Goal: Task Accomplishment & Management: Use online tool/utility

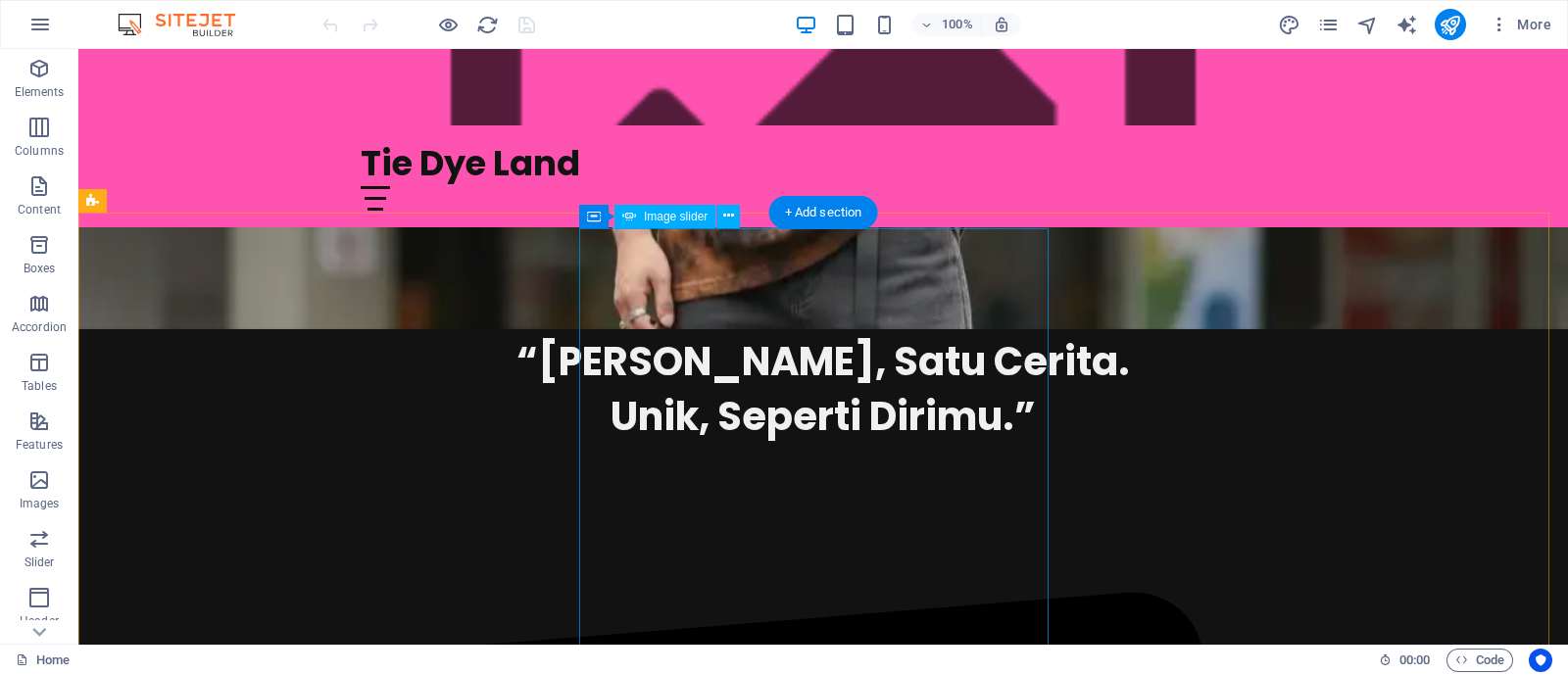
scroll to position [1101, 0]
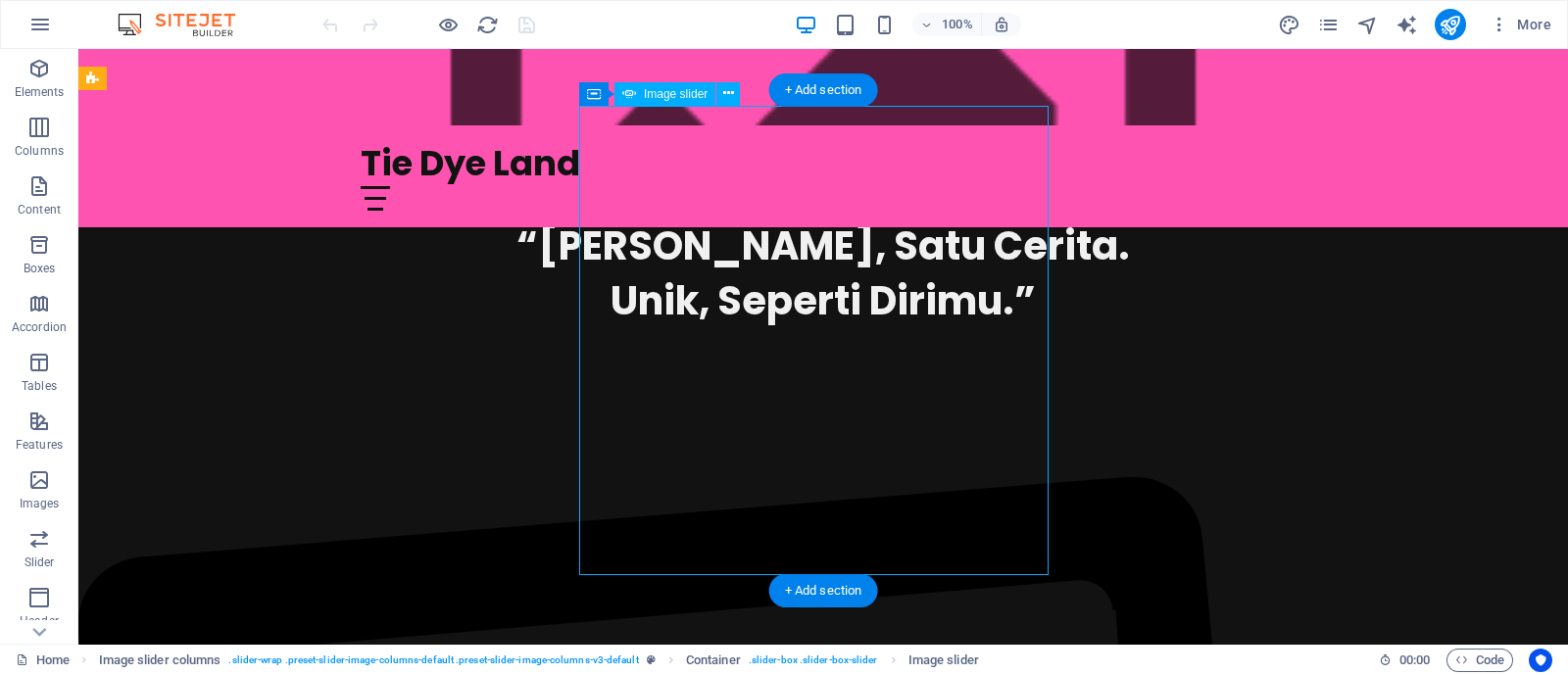
scroll to position [979, 0]
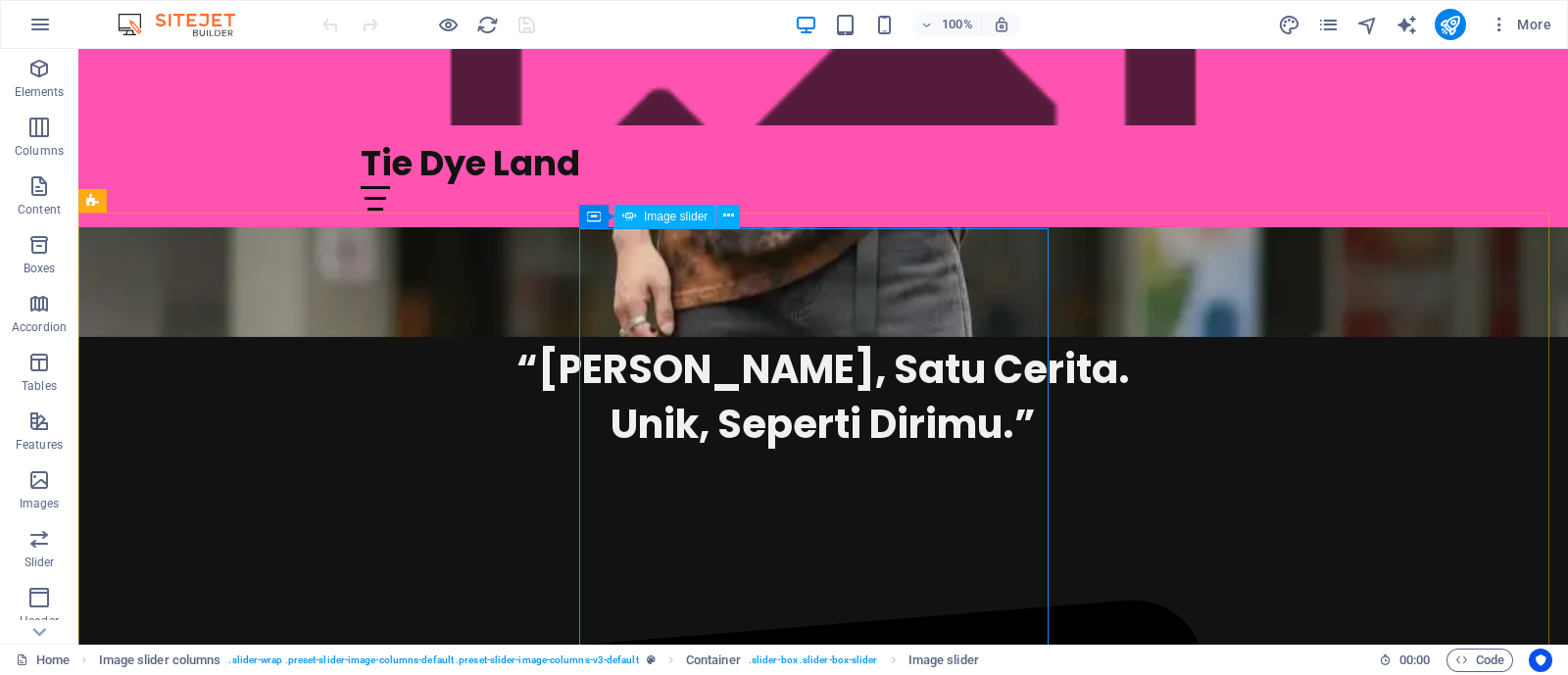
click at [668, 217] on span "Image slider" at bounding box center [675, 216] width 64 height 12
select select "px"
select select "ms"
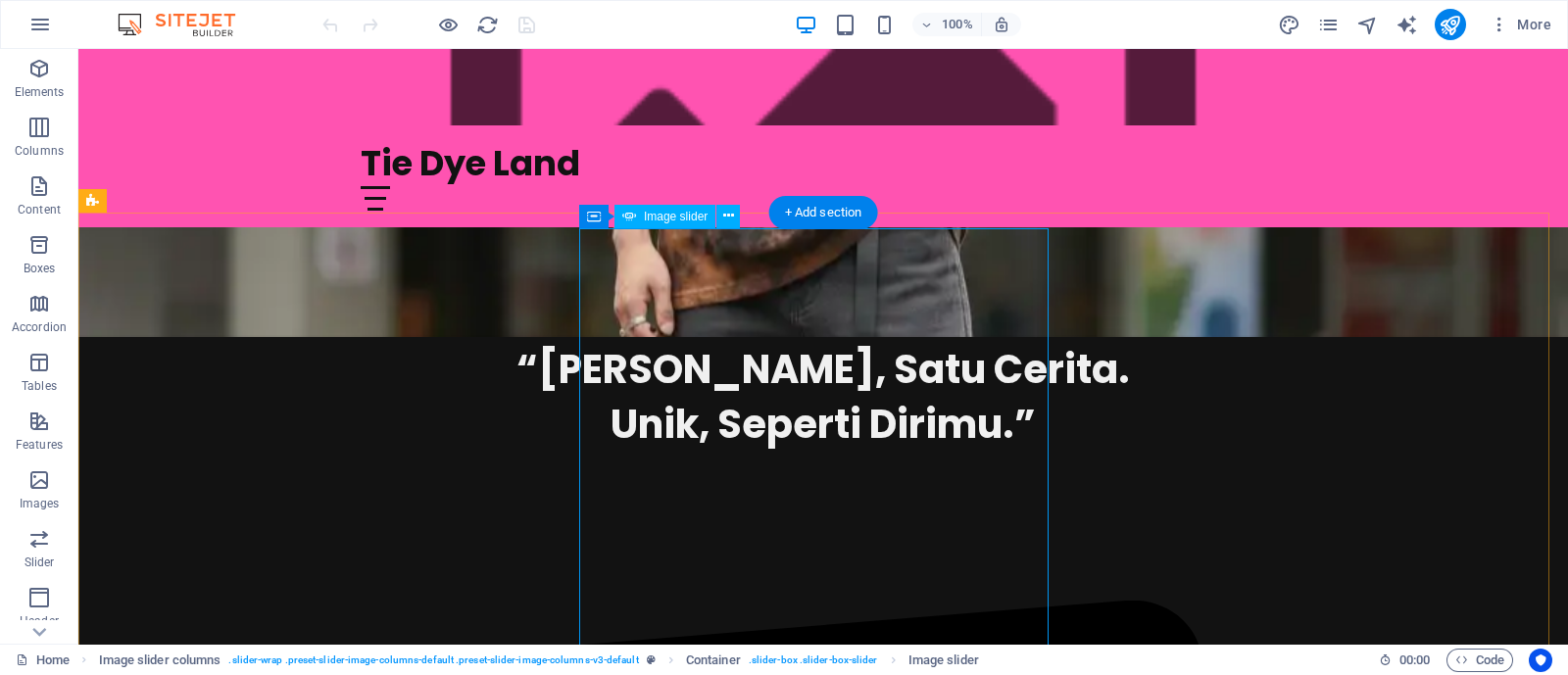
select select "s"
select select "progressive"
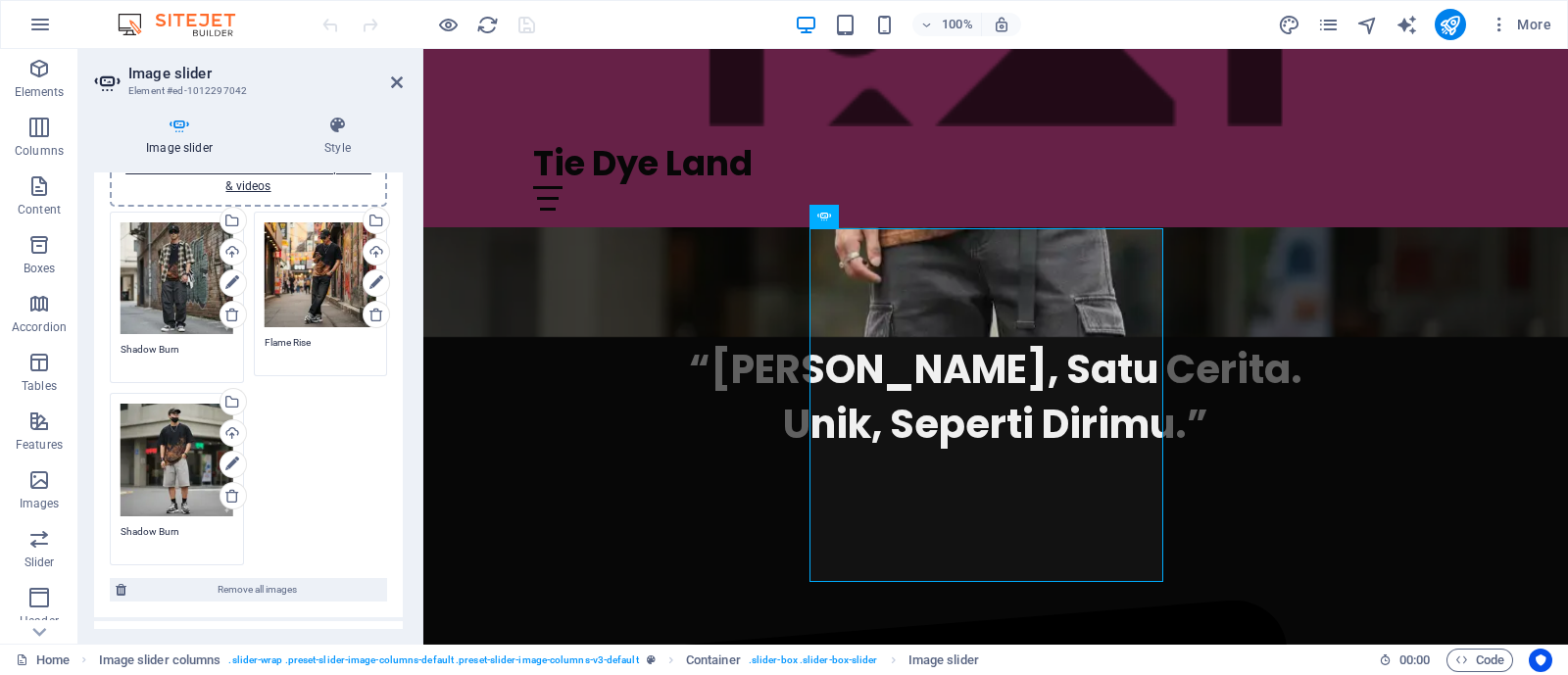
scroll to position [122, 0]
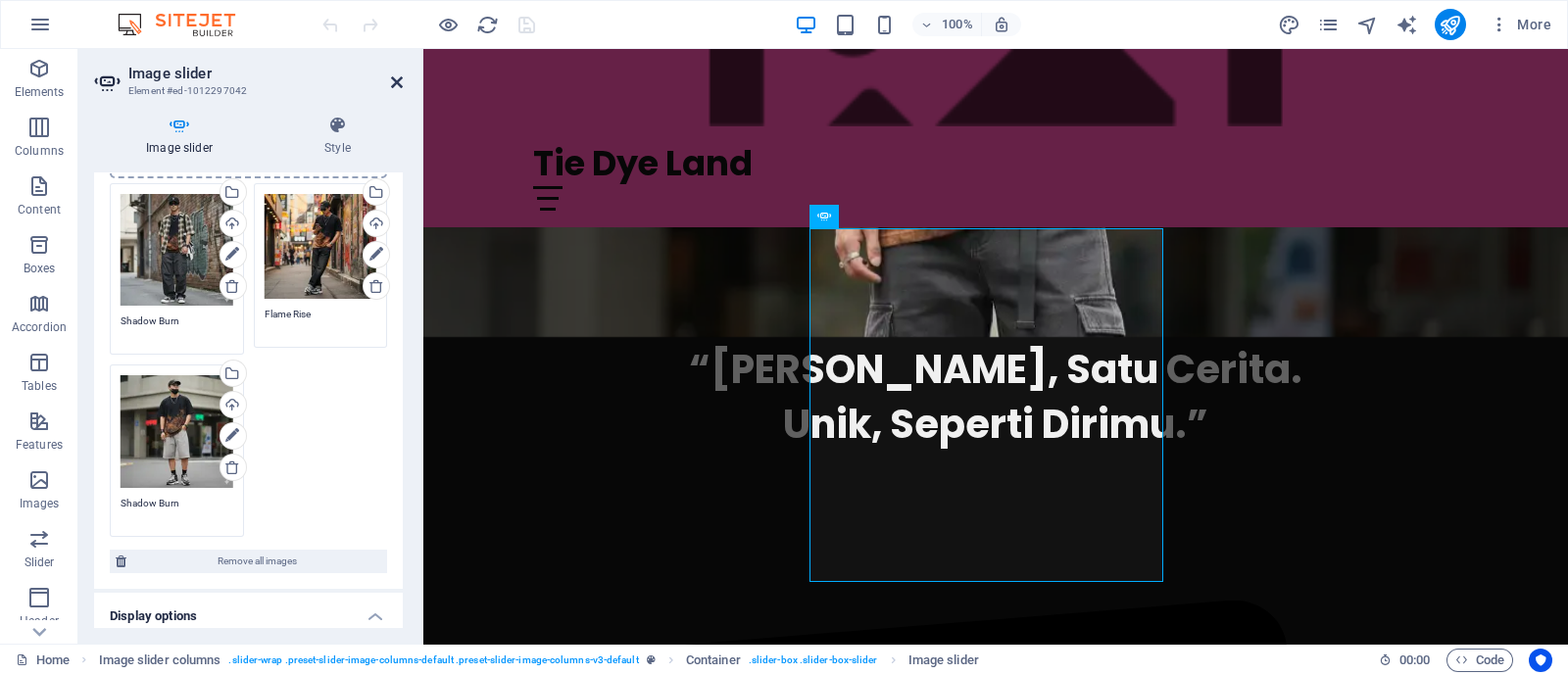
click at [394, 76] on icon at bounding box center [397, 83] width 12 height 16
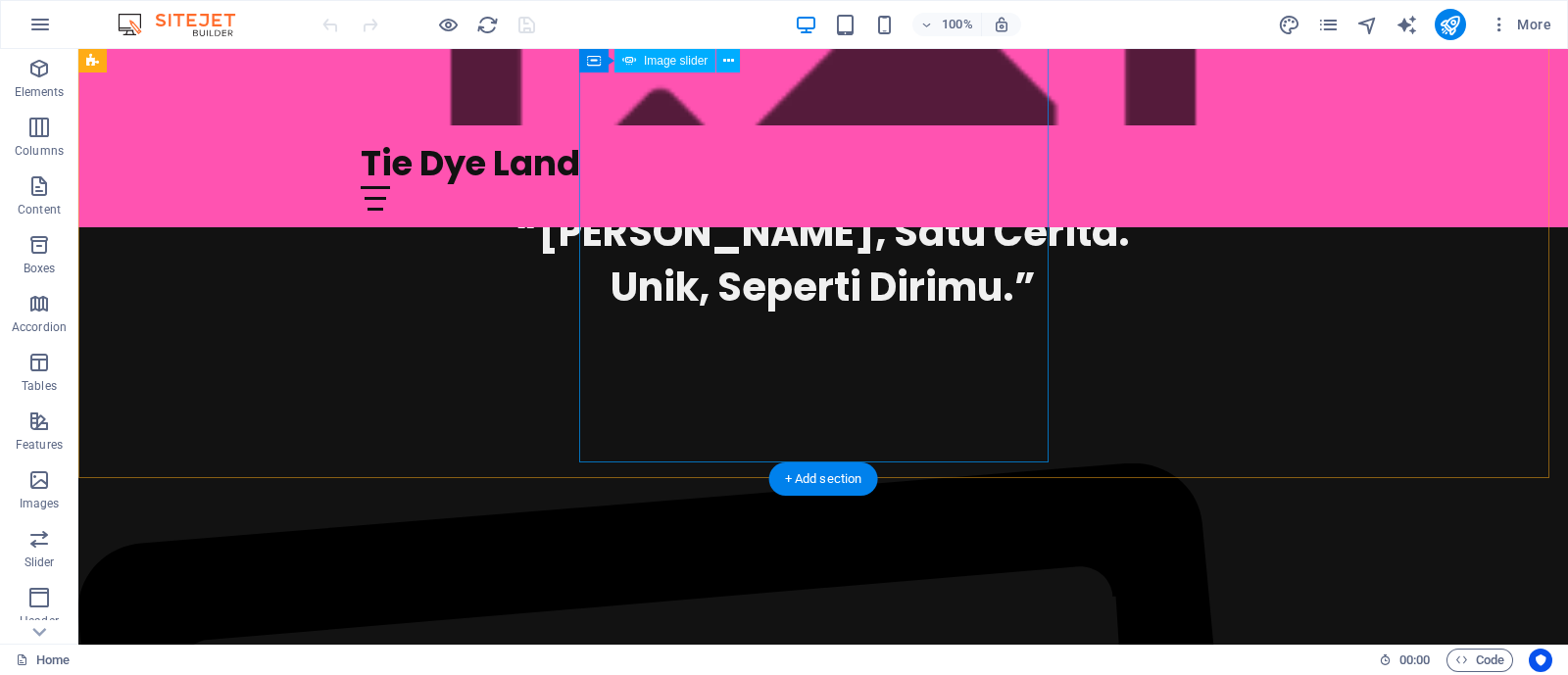
scroll to position [1101, 0]
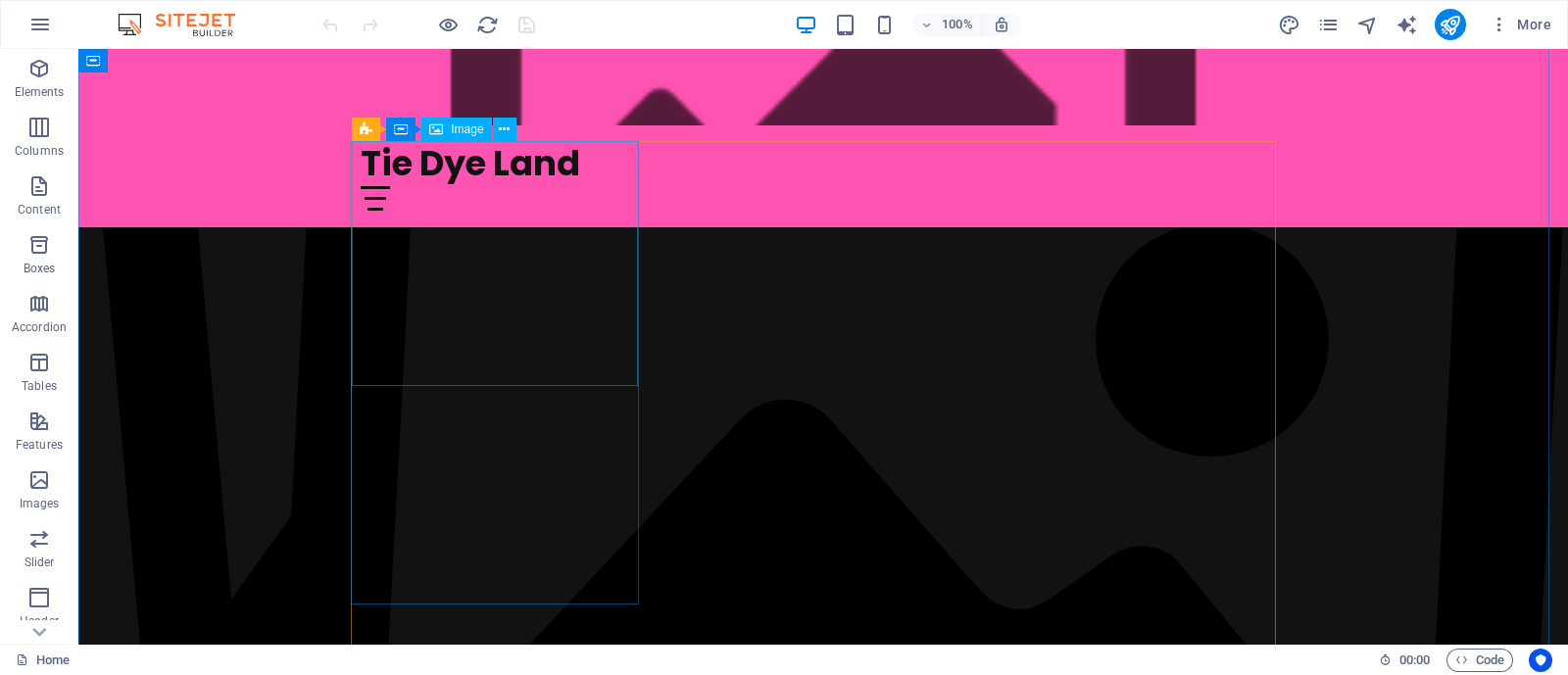
scroll to position [1713, 0]
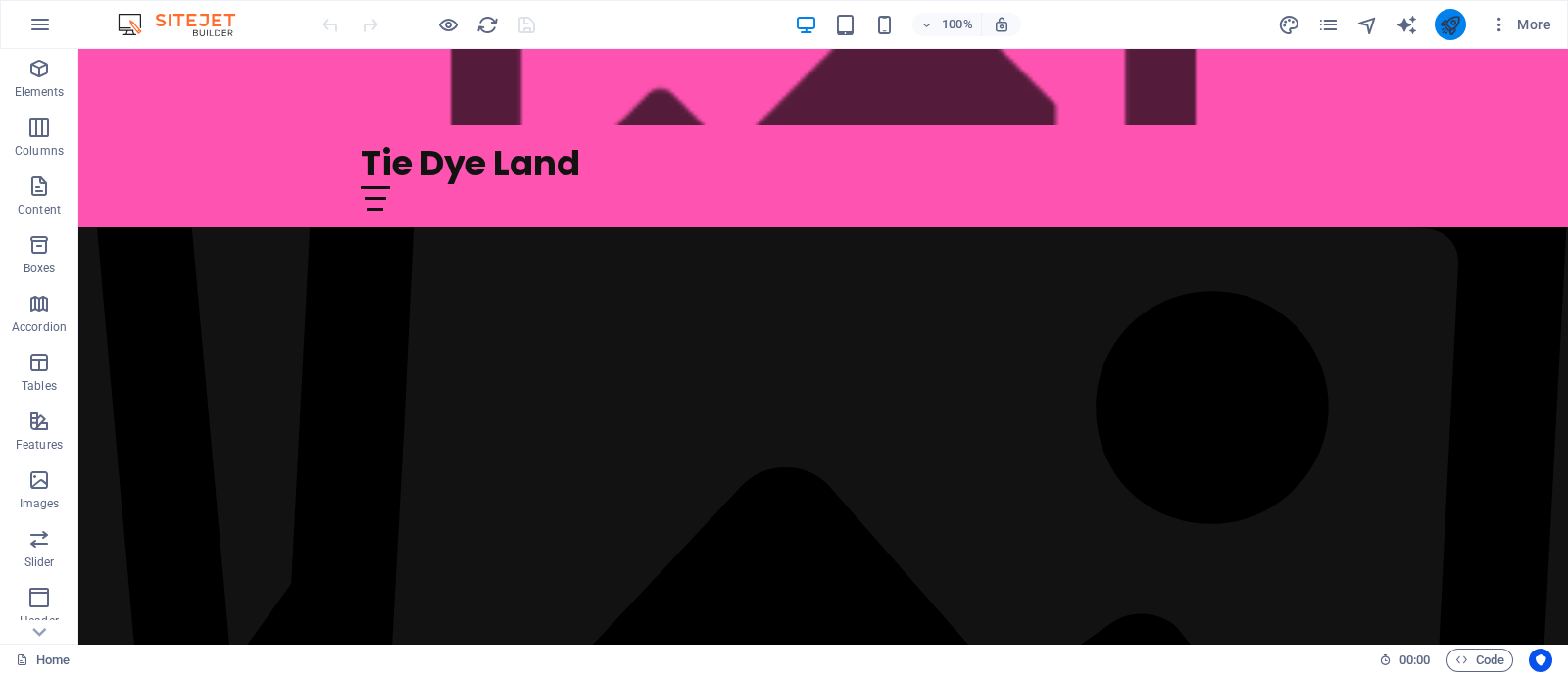
click at [1438, 16] on button "publish" at bounding box center [1450, 25] width 31 height 31
